Goal: Task Accomplishment & Management: Use online tool/utility

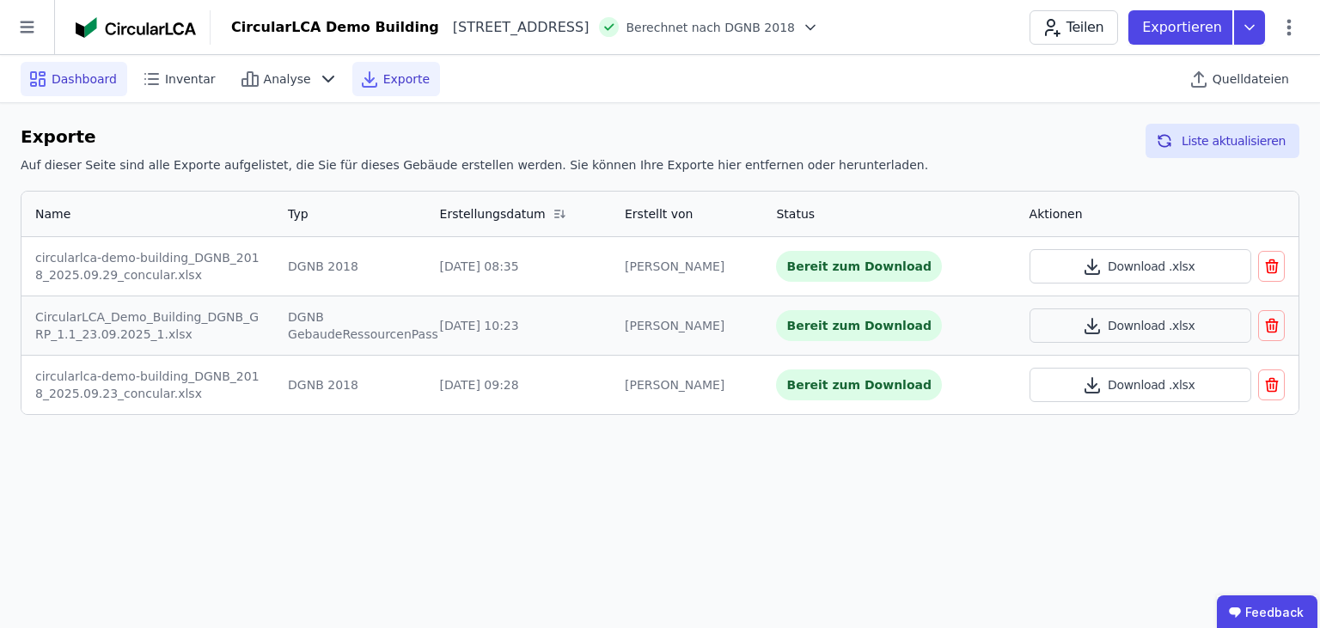
click at [57, 86] on span "Dashboard" at bounding box center [84, 78] width 65 height 17
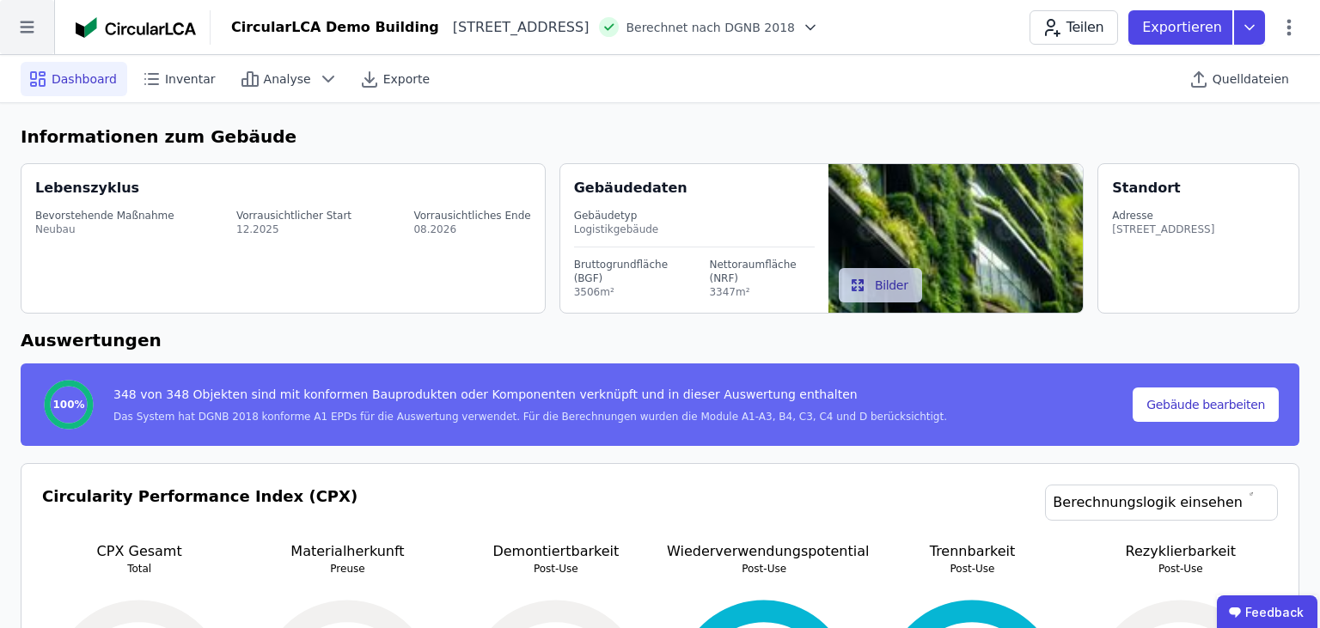
click at [31, 32] on icon at bounding box center [27, 27] width 14 height 12
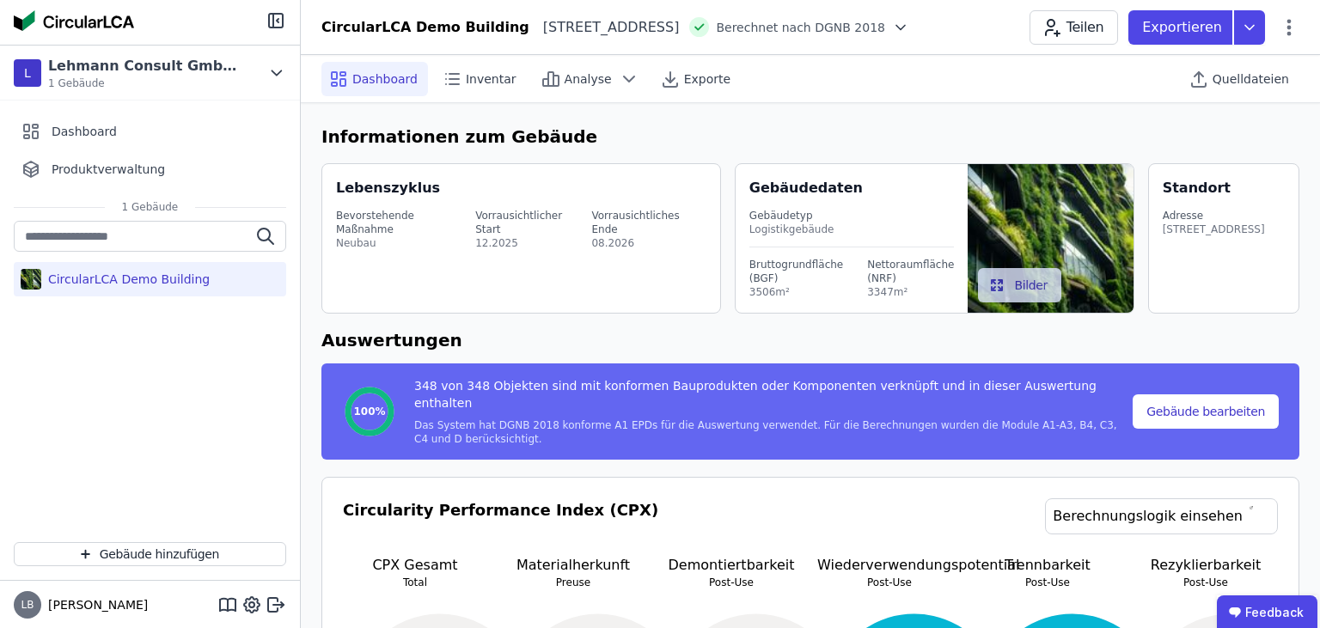
click at [168, 410] on div "CircularLCA Demo Building" at bounding box center [150, 375] width 300 height 308
click at [1246, 81] on span "Quelldateien" at bounding box center [1251, 78] width 76 height 17
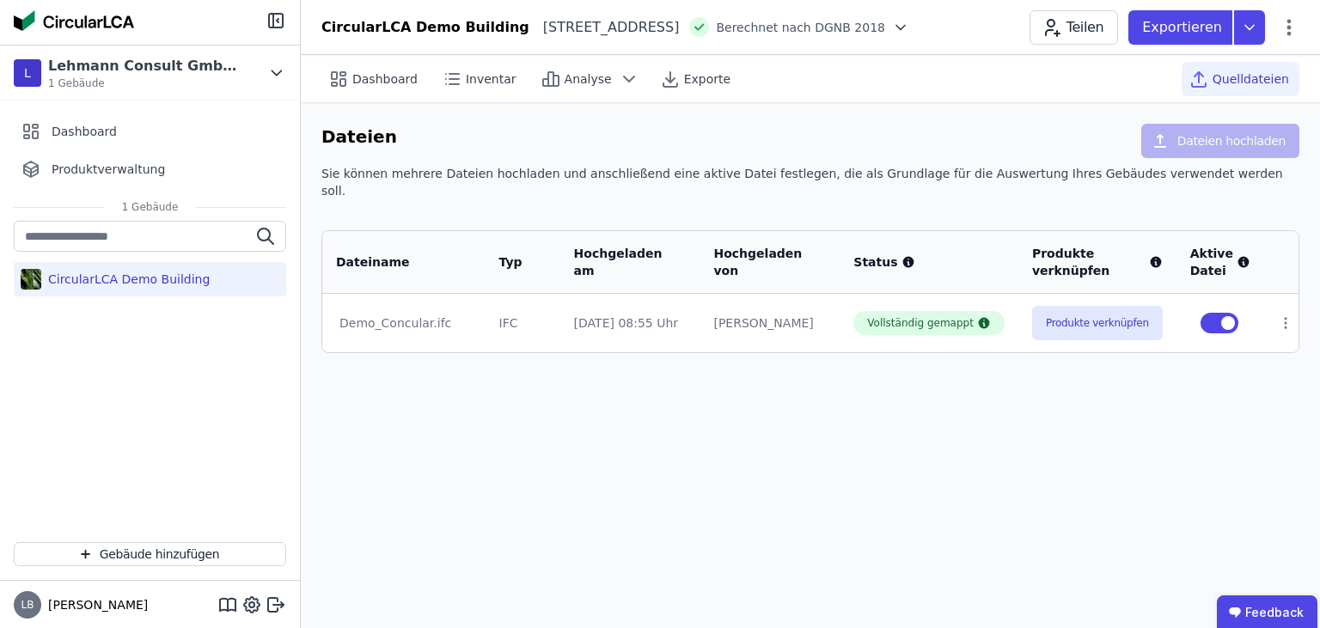
click at [1032, 146] on div "Dateien Dateien hochladen" at bounding box center [810, 144] width 978 height 41
click at [914, 177] on div "Sie können mehrere Dateien hochladen und anschließend eine aktive Datei festleg…" at bounding box center [810, 189] width 978 height 48
click at [619, 73] on icon at bounding box center [629, 79] width 21 height 21
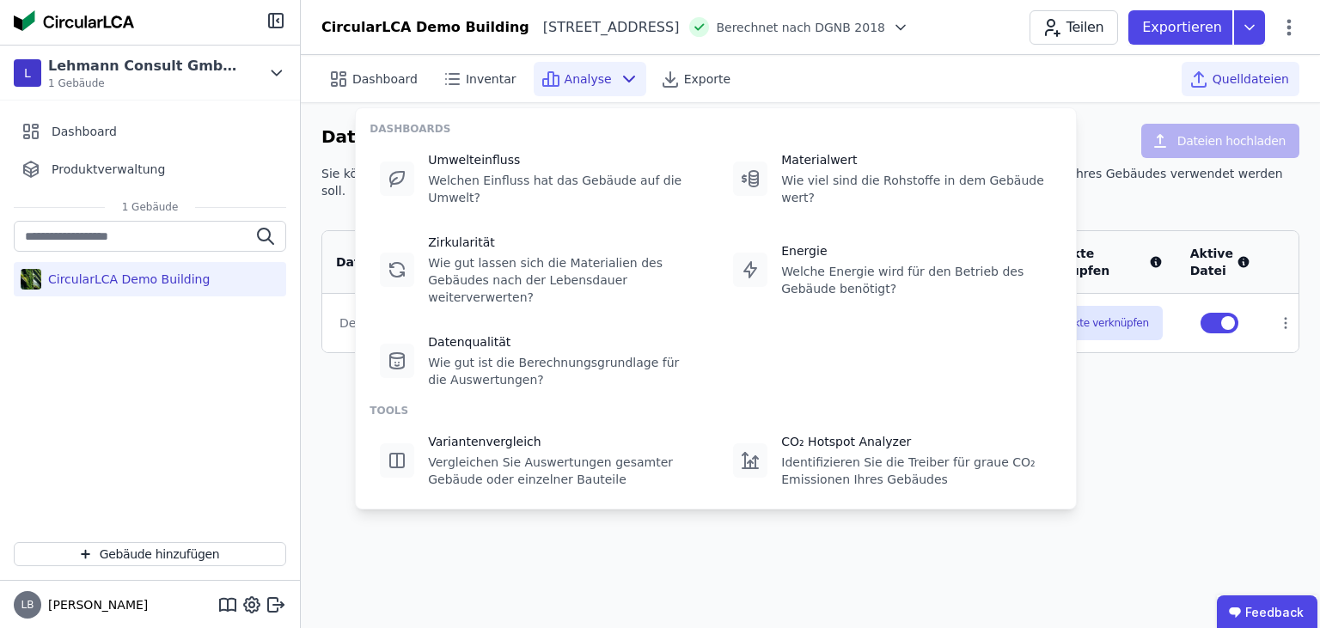
click at [619, 73] on icon at bounding box center [629, 79] width 21 height 21
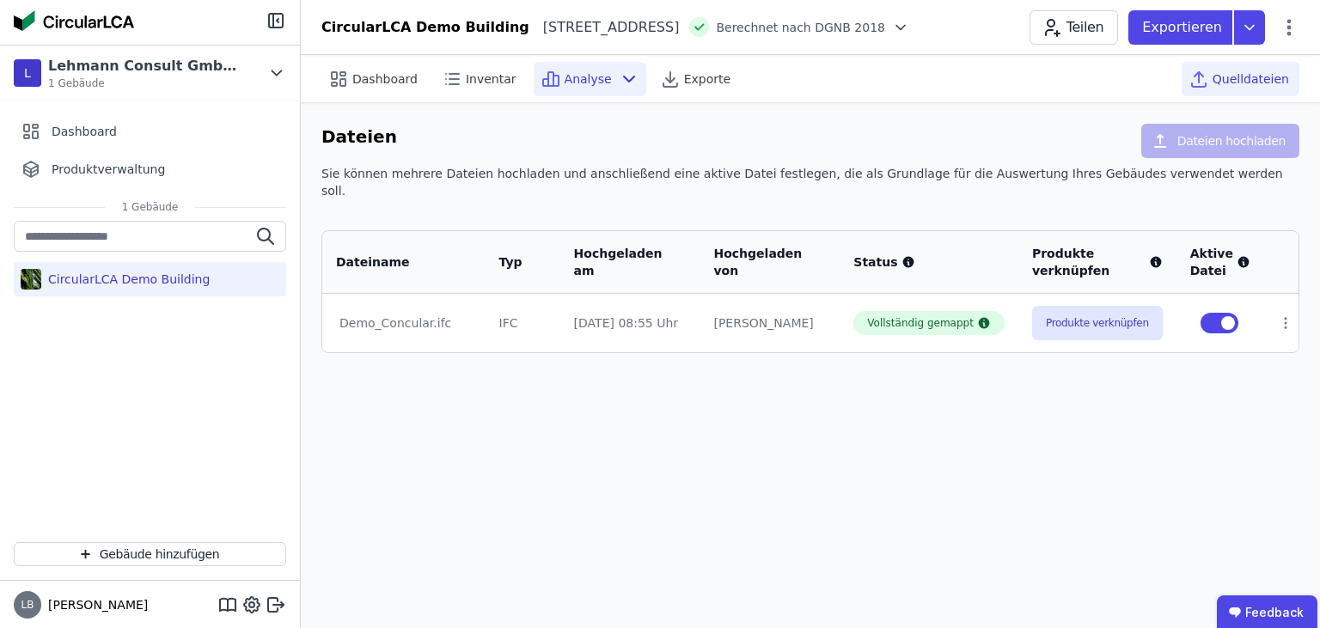
click at [590, 70] on span "Analyse" at bounding box center [588, 78] width 47 height 17
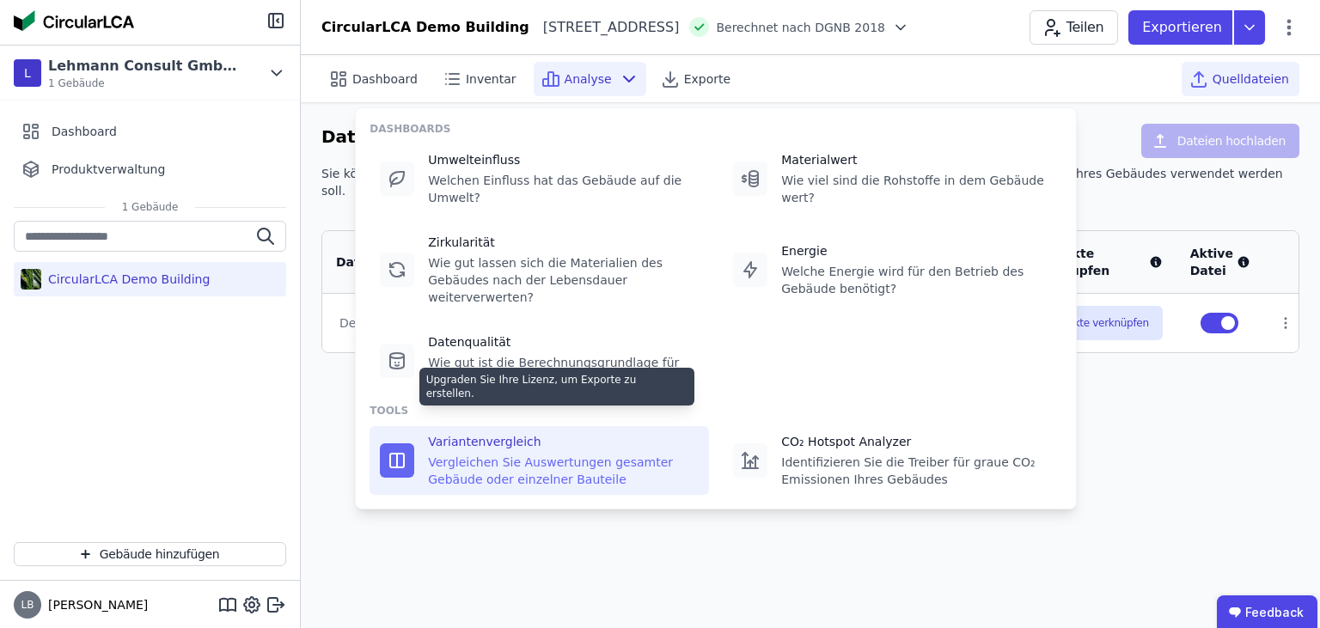
click at [463, 454] on div "Vergleichen Sie Auswertungen gesamter Gebäude oder einzelner Bauteile" at bounding box center [563, 471] width 271 height 34
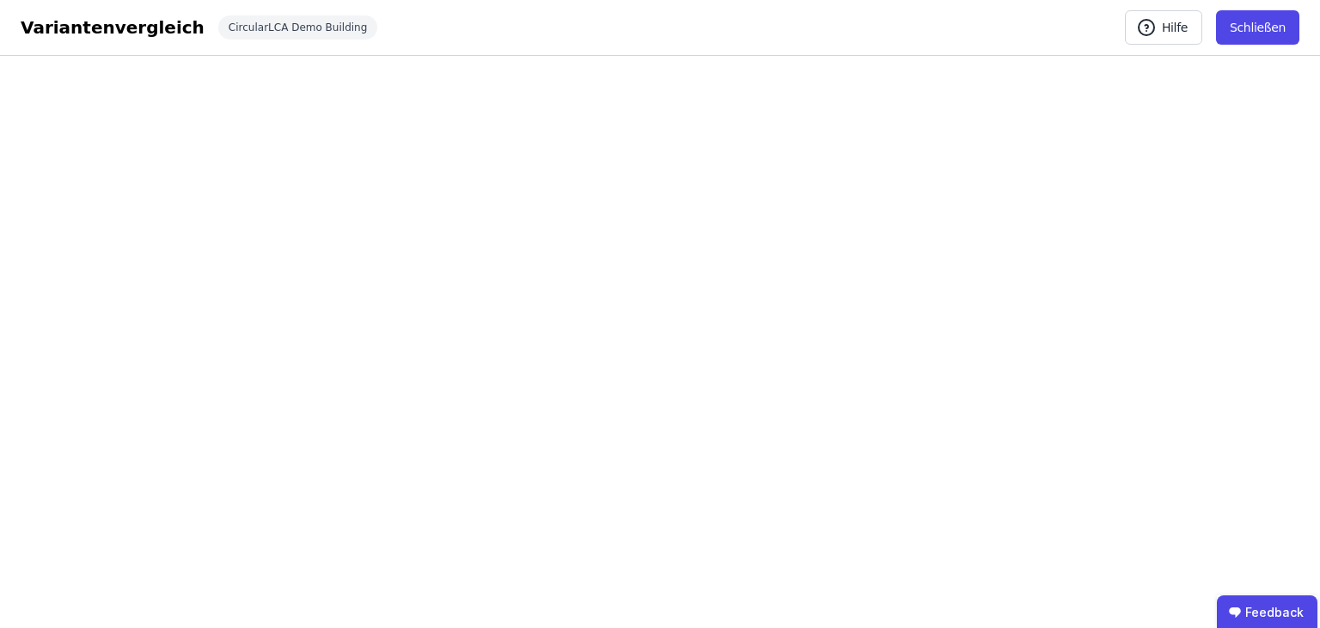
click at [591, 42] on div "Variantenvergleich Hilfe Schließen CircularLCA Demo Building Hilfe Schließen" at bounding box center [660, 28] width 1320 height 56
click at [1257, 24] on button "Schließen" at bounding box center [1257, 27] width 83 height 34
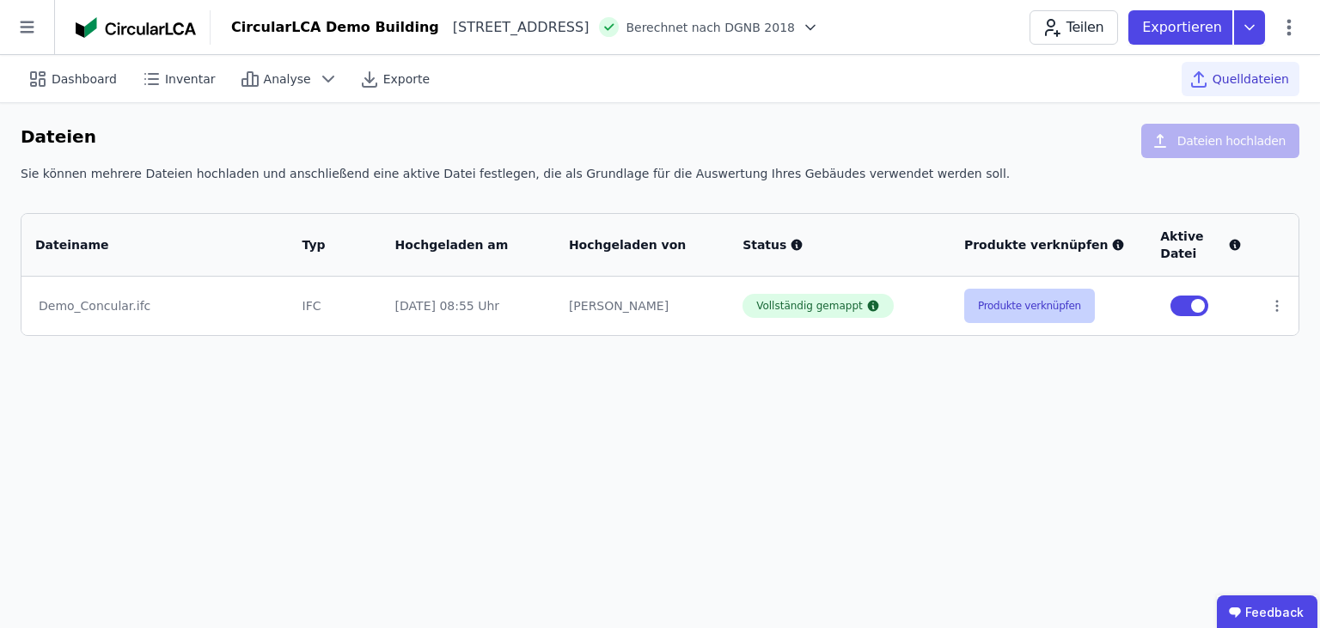
click at [1029, 308] on button "Produkte verknüpfen" at bounding box center [1029, 306] width 131 height 34
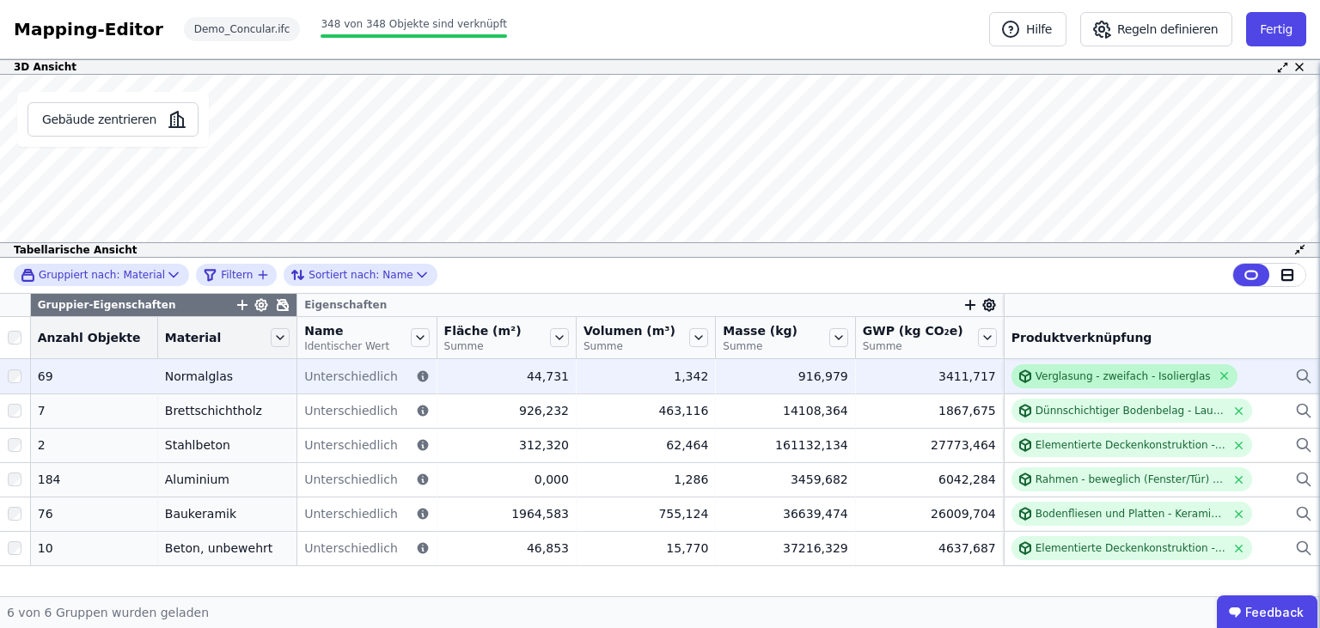
click at [1106, 380] on div "Verglasung - zweifach - Isolierglas" at bounding box center [1123, 377] width 175 height 14
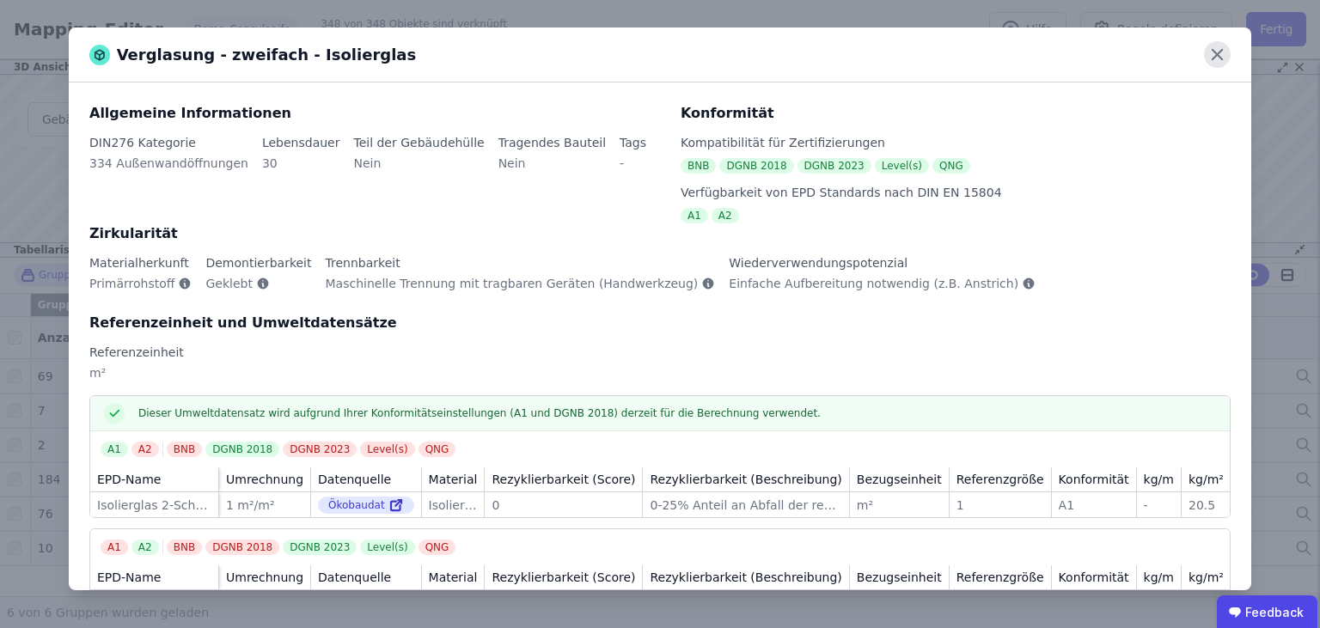
click at [1220, 55] on icon at bounding box center [1217, 54] width 27 height 27
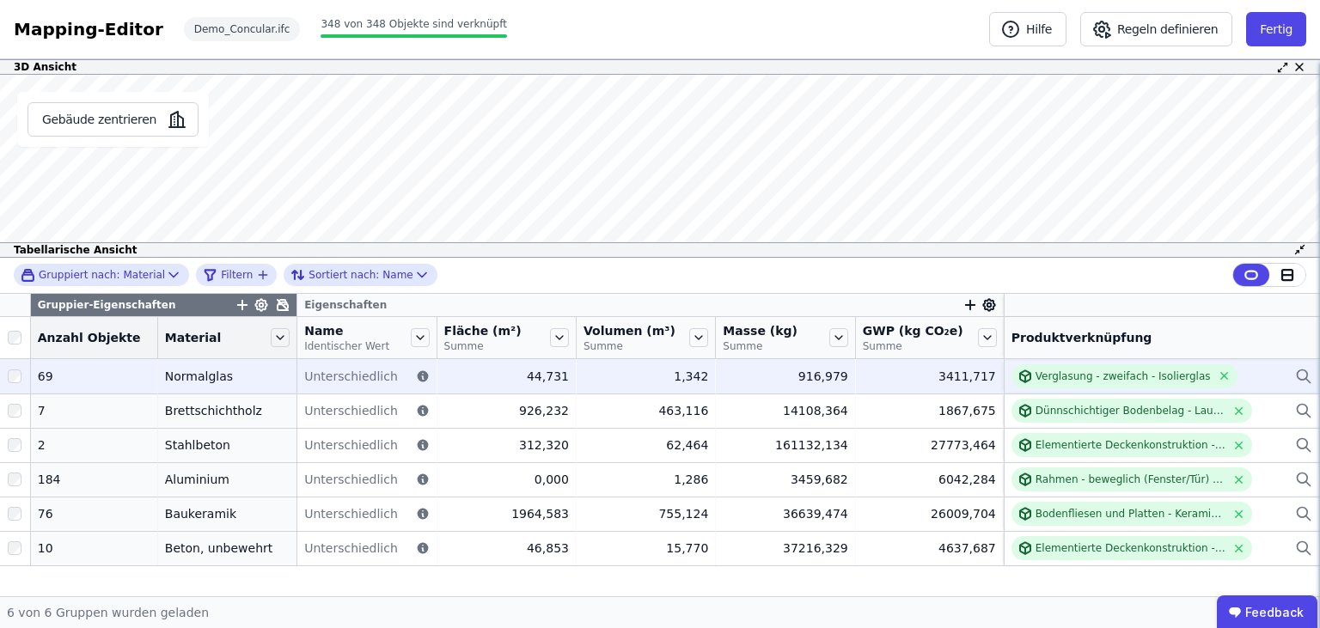
click at [1239, 378] on div "Verglasung - zweifach - Isolierglas" at bounding box center [1162, 376] width 301 height 24
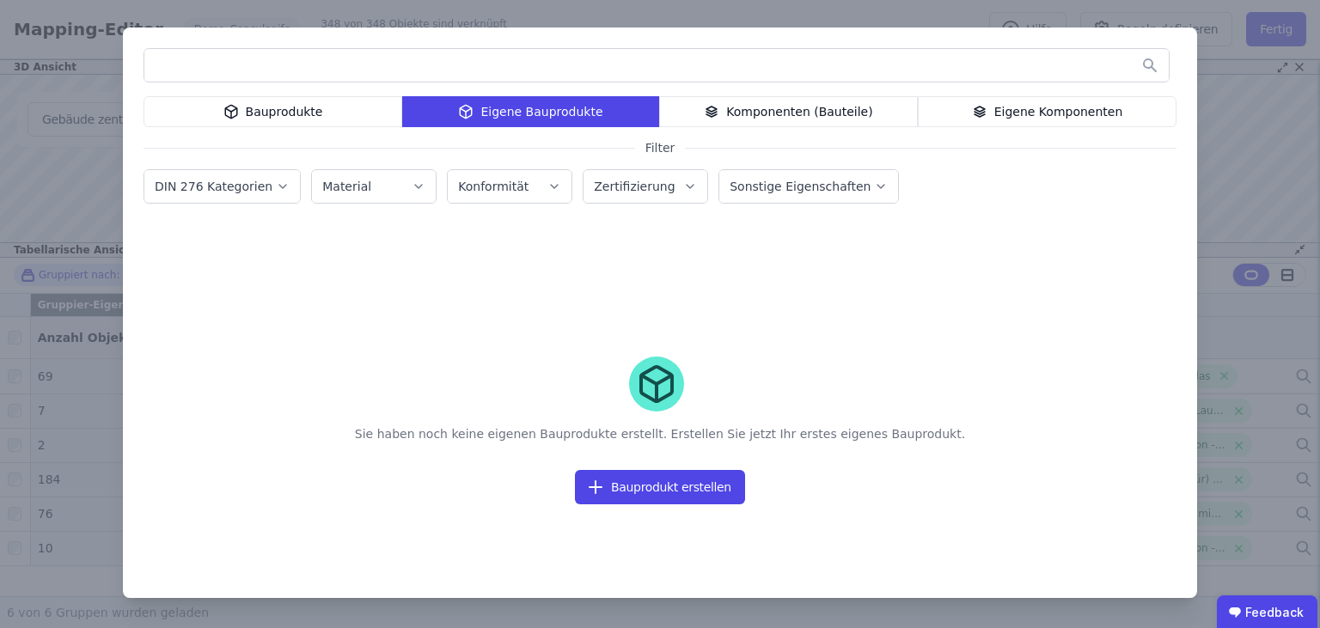
click at [263, 115] on div "Bauprodukte" at bounding box center [273, 111] width 259 height 31
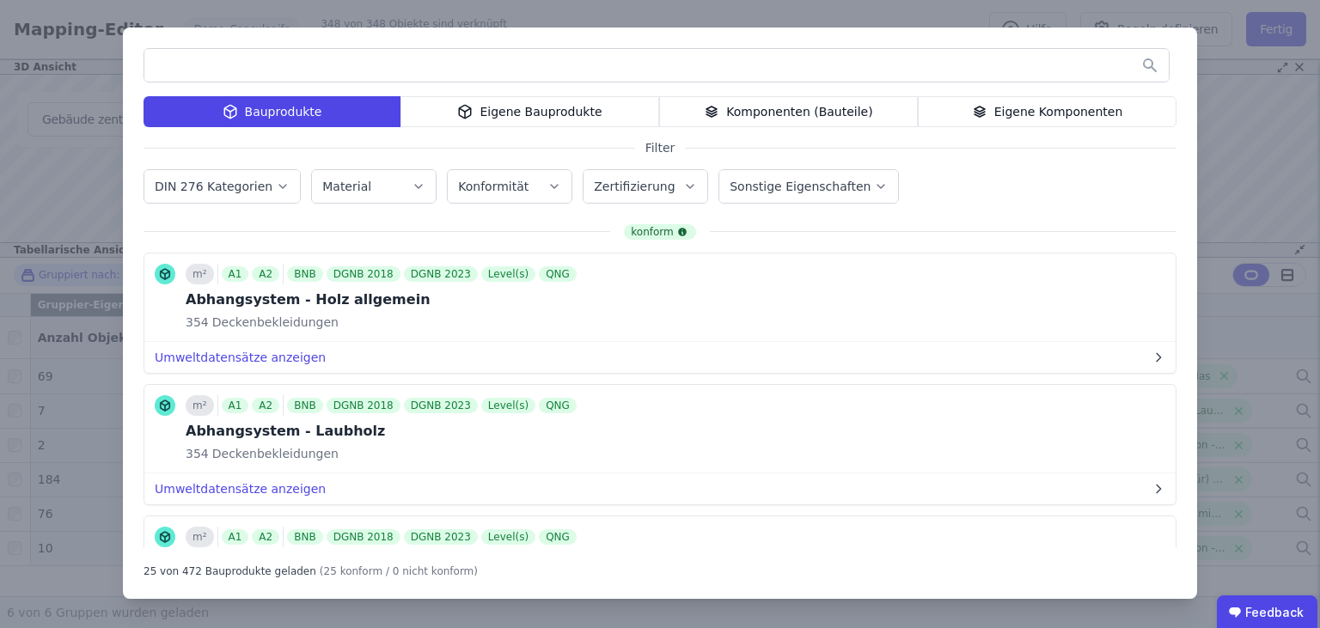
click at [1235, 146] on div "Bauprodukte Eigene Bauprodukte Komponenten (Bauteile) Eigene Komponenten Filter…" at bounding box center [660, 314] width 1320 height 628
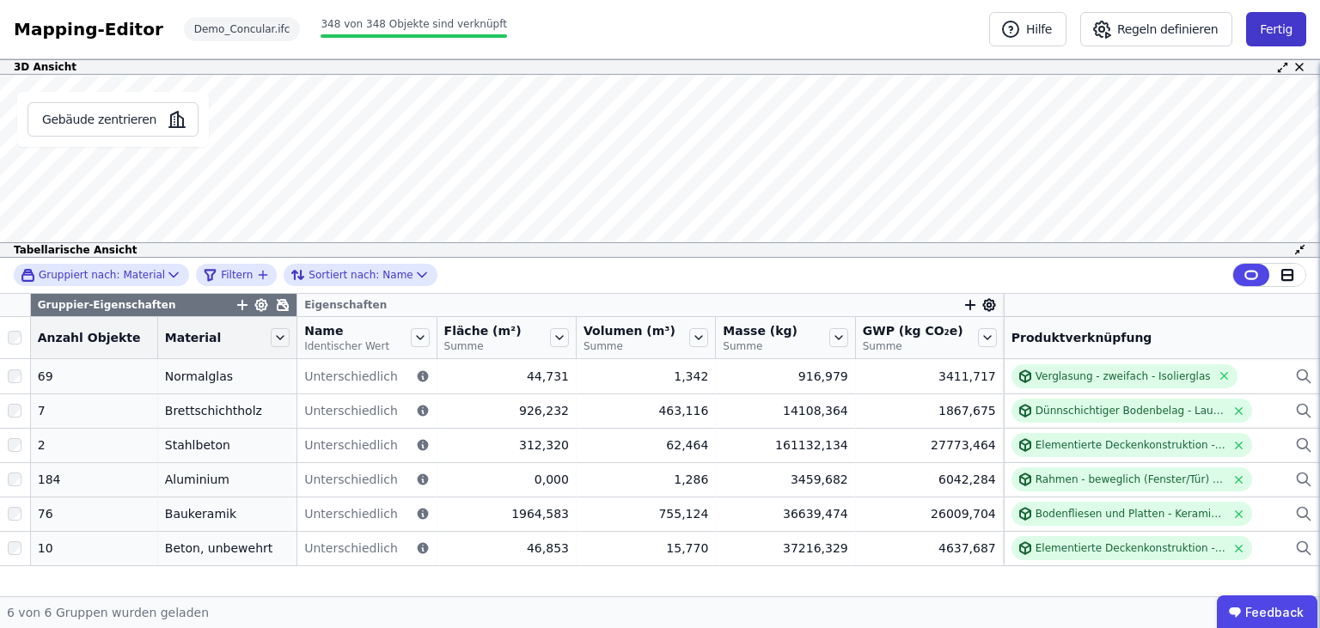
click at [1287, 29] on button "Fertig" at bounding box center [1276, 29] width 60 height 34
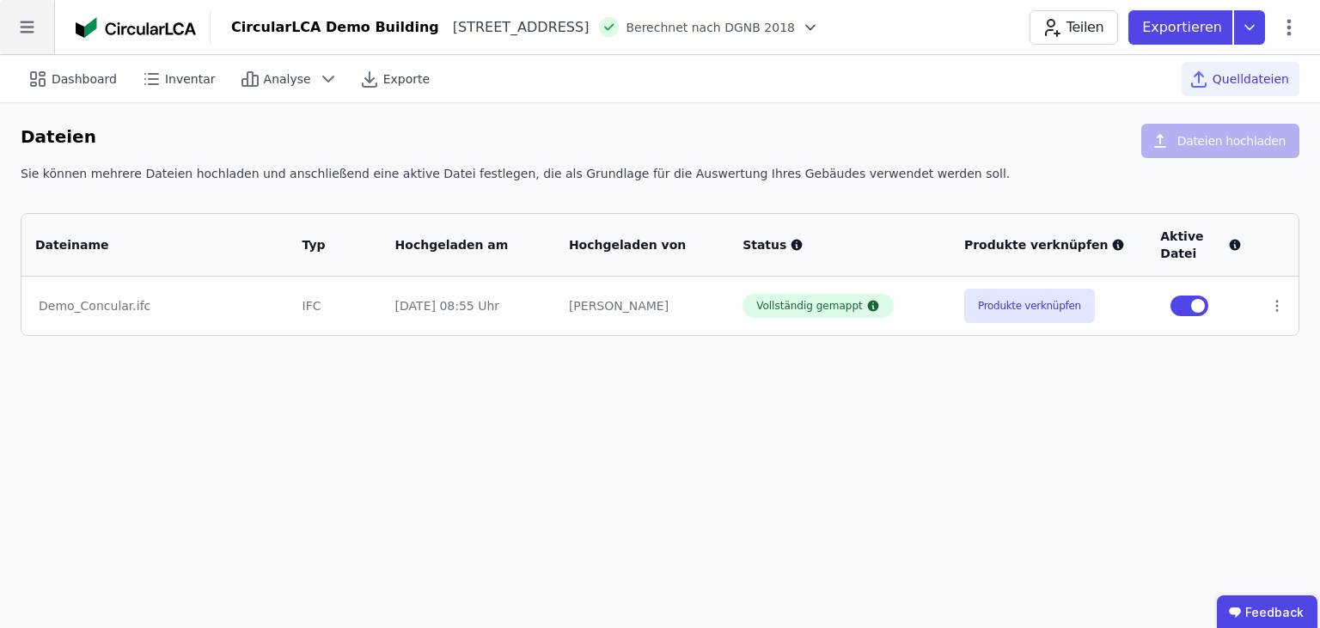
click at [24, 14] on icon at bounding box center [27, 27] width 54 height 54
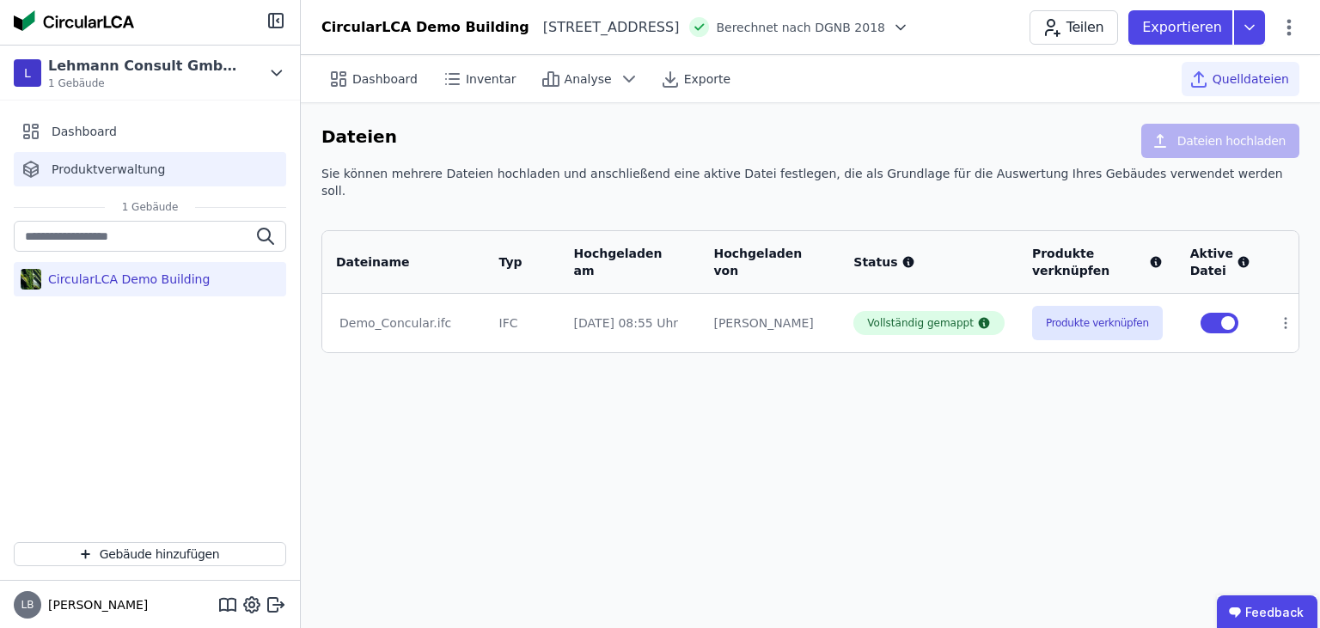
click at [95, 164] on span "Produktverwaltung" at bounding box center [108, 169] width 113 height 17
